Goal: Task Accomplishment & Management: Use online tool/utility

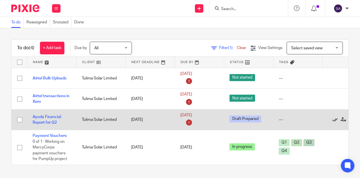
click at [333, 118] on icon at bounding box center [335, 120] width 6 height 6
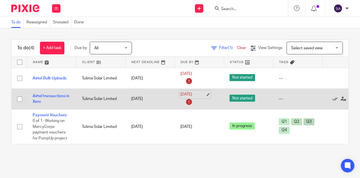
click at [206, 93] on link "22 Aug 2025" at bounding box center [192, 94] width 25 height 6
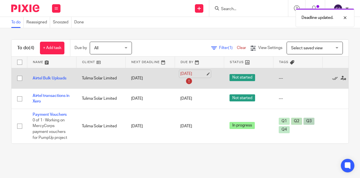
click at [206, 72] on link "22 Aug 2025" at bounding box center [192, 74] width 25 height 6
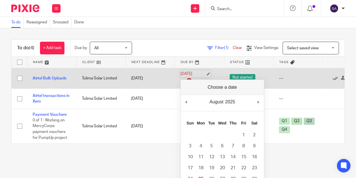
click at [206, 72] on link "22 Aug 2025" at bounding box center [192, 74] width 25 height 6
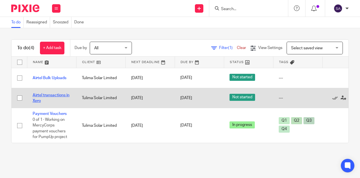
click at [46, 93] on link "Airtel transactions in Xero" at bounding box center [51, 98] width 37 height 10
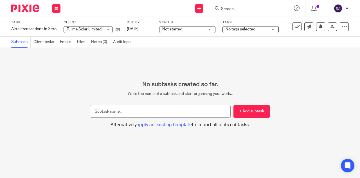
click at [25, 10] on img at bounding box center [25, 9] width 28 height 8
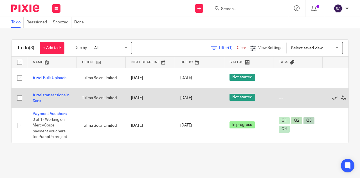
click at [47, 92] on td "Airtel transactions in Xero" at bounding box center [51, 98] width 49 height 20
click at [47, 94] on link "Airtel transactions in Xero" at bounding box center [51, 98] width 37 height 10
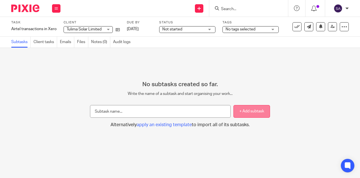
click at [243, 110] on button "+ Add subtask" at bounding box center [252, 111] width 37 height 13
click at [123, 112] on input "text" at bounding box center [160, 111] width 141 height 13
type input "d"
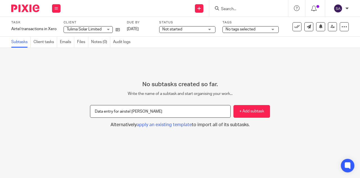
click at [123, 112] on input "Data entry for airstel tran" at bounding box center [160, 111] width 141 height 13
click at [144, 115] on input "Data entry for airtel tran" at bounding box center [160, 111] width 141 height 13
type input "Data entry for airtel transactions in Xero"
click at [241, 112] on button "+ Add subtask" at bounding box center [252, 111] width 37 height 13
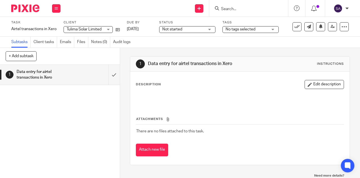
scroll to position [4, 0]
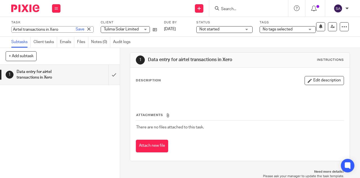
click at [37, 29] on div "Airtel transactions in Xero Save Airtel transactions in Xero" at bounding box center [52, 29] width 82 height 6
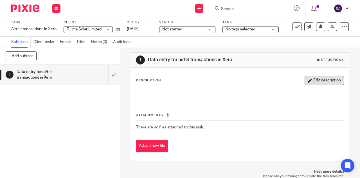
click at [309, 83] on button "Edit description" at bounding box center [324, 80] width 39 height 9
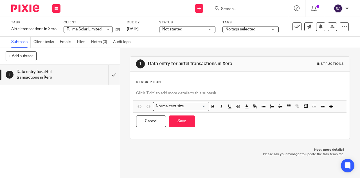
scroll to position [0, 0]
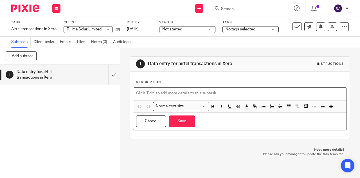
click at [138, 90] on p at bounding box center [240, 93] width 208 height 6
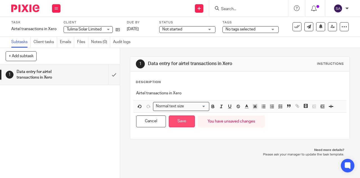
click at [186, 123] on button "Save" at bounding box center [182, 121] width 26 height 12
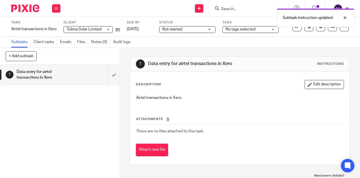
click at [28, 9] on img at bounding box center [25, 9] width 28 height 8
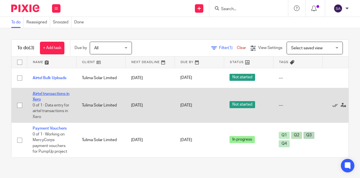
click at [59, 93] on link "Airtel transactions in Xero" at bounding box center [51, 97] width 37 height 10
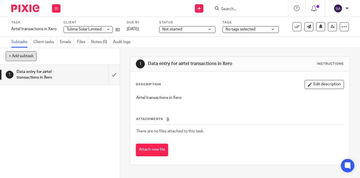
click at [23, 54] on button "+ Add subtask" at bounding box center [21, 56] width 31 height 10
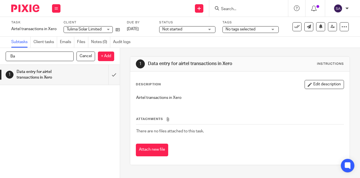
type input "B"
type input "Data entry for Bank Transactions in Xero"
click at [319, 84] on button "Edit description" at bounding box center [324, 84] width 39 height 9
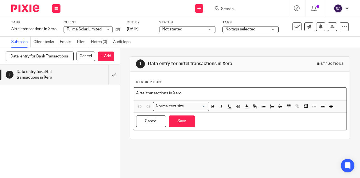
click at [148, 93] on p "Airtel transactions in Xero" at bounding box center [240, 93] width 208 height 6
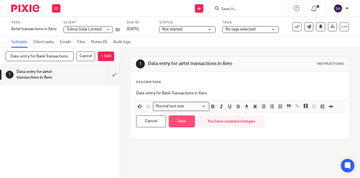
click at [180, 120] on button "Save" at bounding box center [182, 121] width 26 height 12
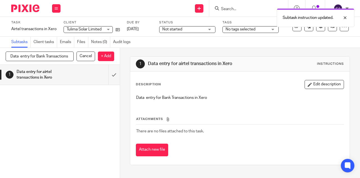
click at [23, 8] on img at bounding box center [25, 9] width 28 height 8
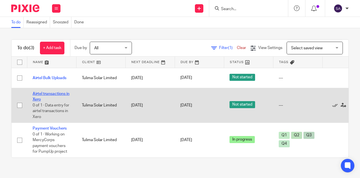
click at [53, 94] on link "Airtel transactions in Xero" at bounding box center [51, 97] width 37 height 10
